Goal: Obtain resource: Download file/media

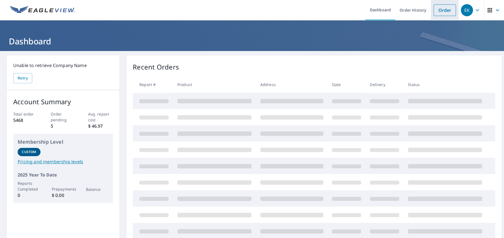
click at [437, 10] on link "Order" at bounding box center [445, 10] width 22 height 12
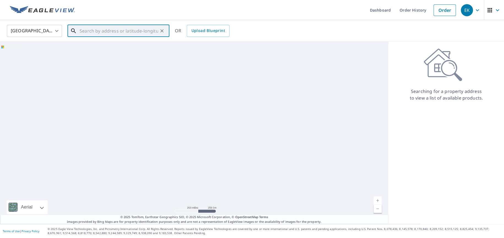
click at [96, 30] on input "text" at bounding box center [119, 30] width 79 height 15
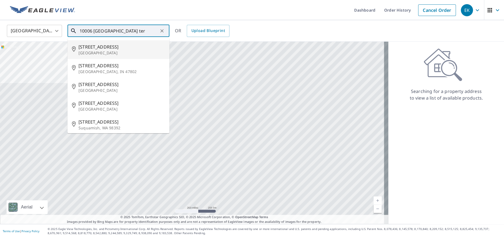
click at [109, 51] on p "[GEOGRAPHIC_DATA]" at bounding box center [122, 53] width 87 height 6
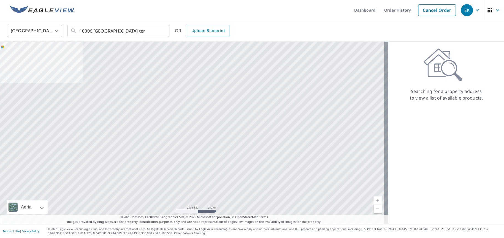
type input "[STREET_ADDRESS]"
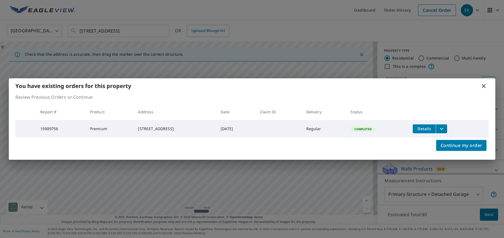
click at [445, 126] on icon "filesDropdownBtn-19889756" at bounding box center [441, 128] width 7 height 7
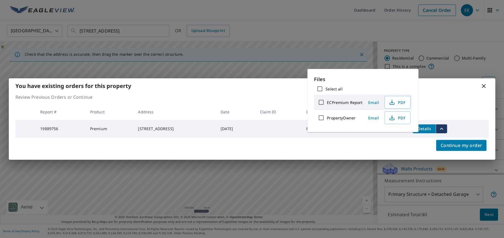
click at [348, 102] on label "ECPremium Report" at bounding box center [345, 102] width 36 height 5
click at [327, 102] on input "ECPremium Report" at bounding box center [322, 102] width 12 height 12
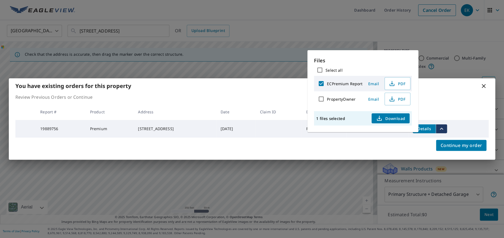
click at [323, 82] on input "ECPremium Report" at bounding box center [322, 84] width 12 height 12
checkbox input "false"
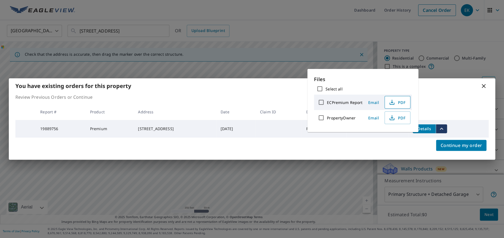
click at [396, 100] on span "PDF" at bounding box center [397, 102] width 18 height 7
click at [482, 84] on icon at bounding box center [484, 86] width 7 height 7
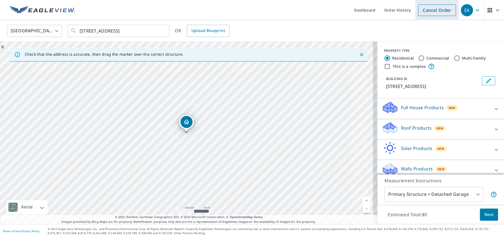
click at [428, 9] on link "Cancel Order" at bounding box center [437, 10] width 38 height 12
